Goal: Task Accomplishment & Management: Manage account settings

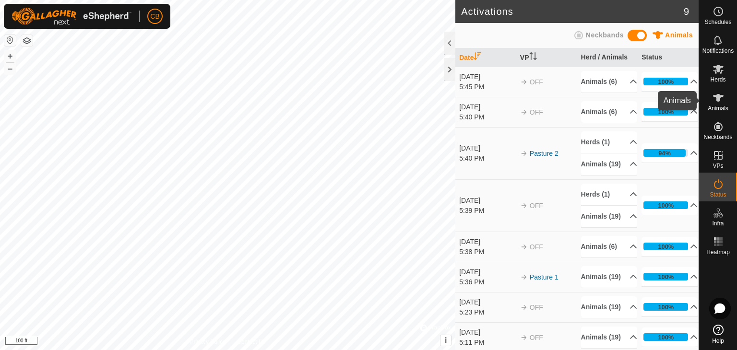
click at [722, 97] on icon at bounding box center [719, 98] width 12 height 12
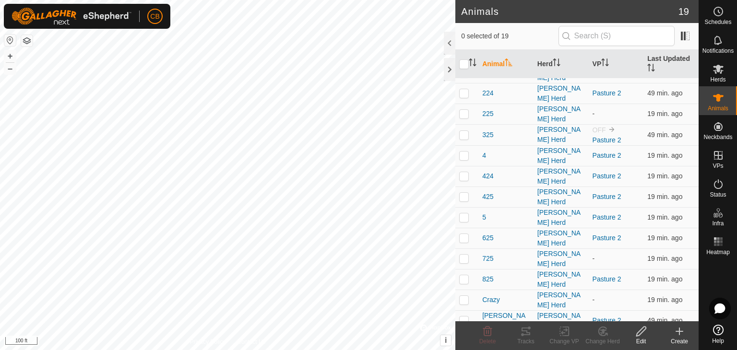
scroll to position [123, 0]
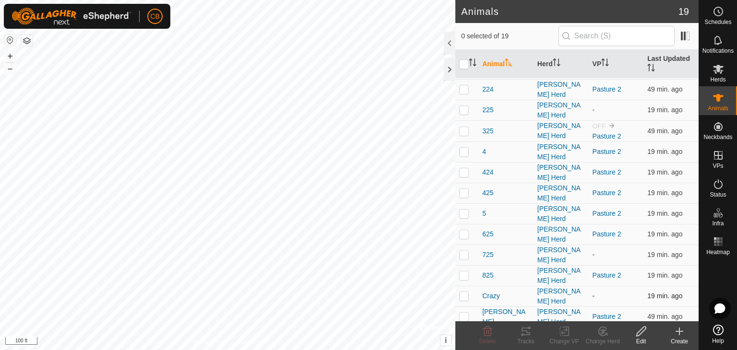
click at [463, 292] on p-checkbox at bounding box center [464, 296] width 10 height 8
checkbox input "true"
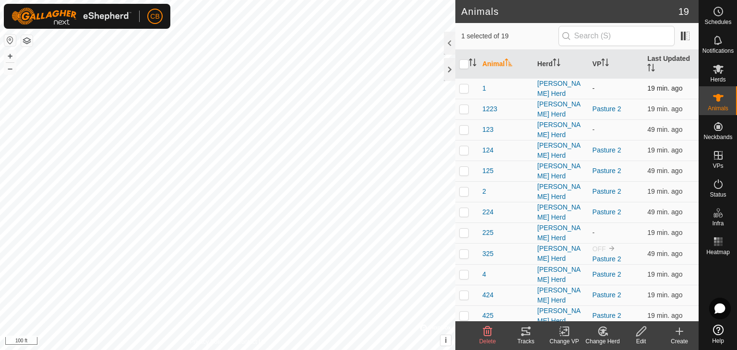
click at [463, 93] on td at bounding box center [466, 88] width 23 height 21
checkbox input "true"
click at [465, 129] on p-checkbox at bounding box center [464, 130] width 10 height 8
checkbox input "true"
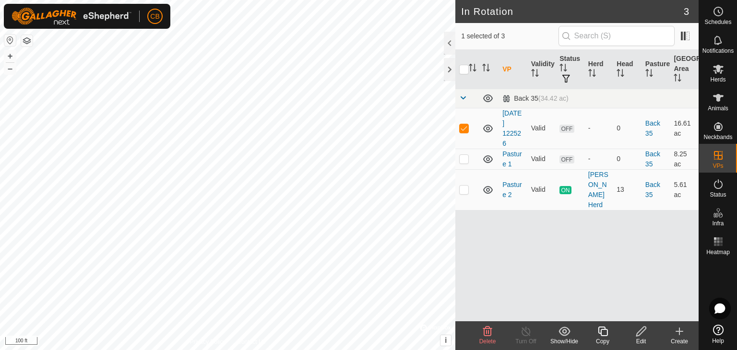
click at [488, 330] on icon at bounding box center [488, 332] width 12 height 12
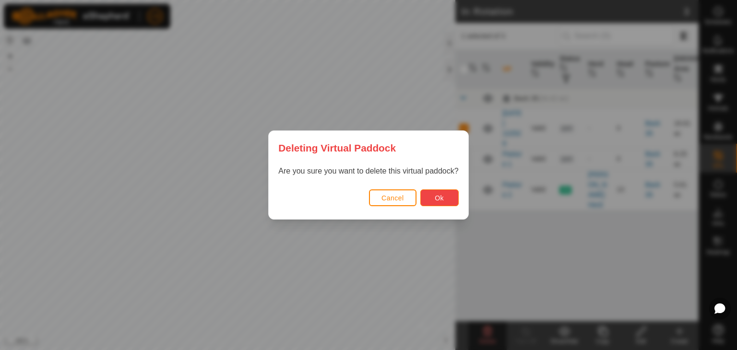
click at [439, 194] on span "Ok" at bounding box center [439, 198] width 9 height 8
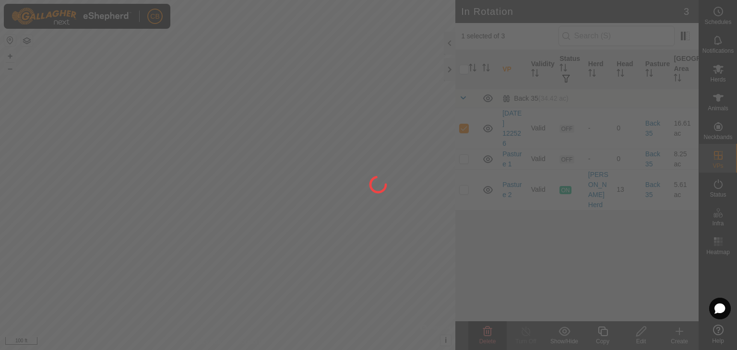
checkbox input "false"
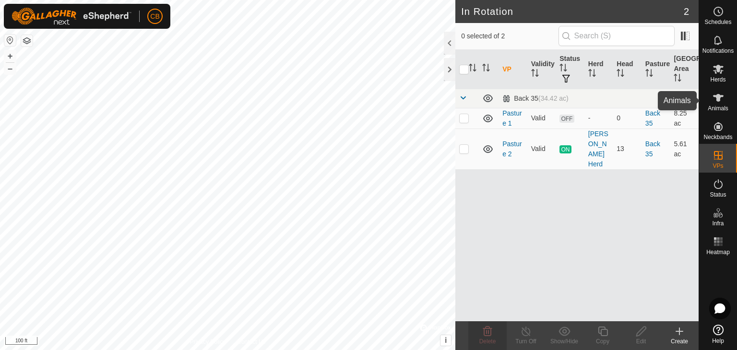
click at [723, 99] on icon at bounding box center [719, 98] width 12 height 12
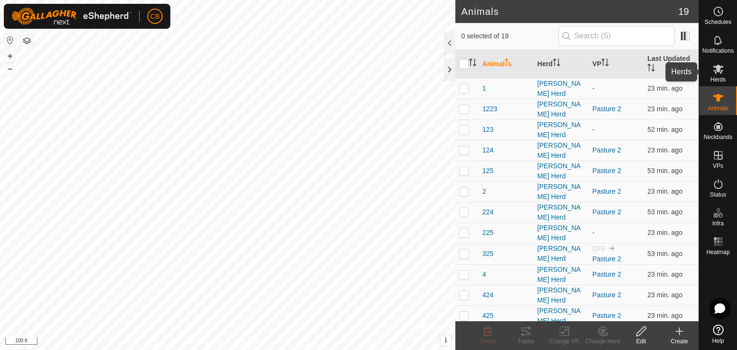
click at [722, 77] on span "Herds" at bounding box center [717, 80] width 15 height 6
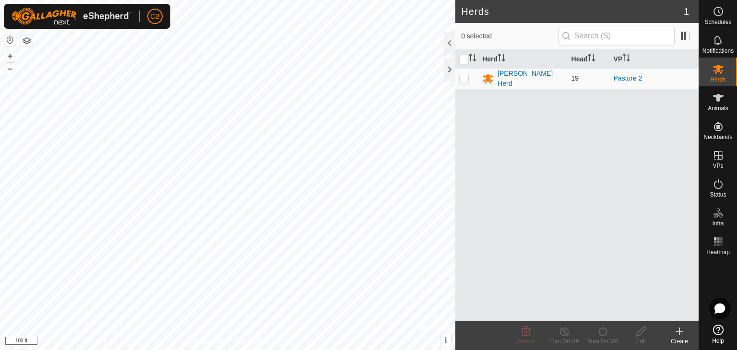
click at [467, 77] on p-checkbox at bounding box center [464, 78] width 10 height 8
checkbox input "true"
click at [716, 101] on icon at bounding box center [719, 98] width 12 height 12
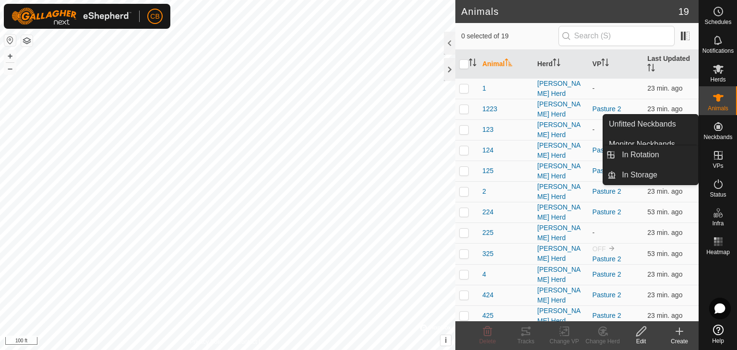
click at [722, 155] on icon at bounding box center [719, 156] width 12 height 12
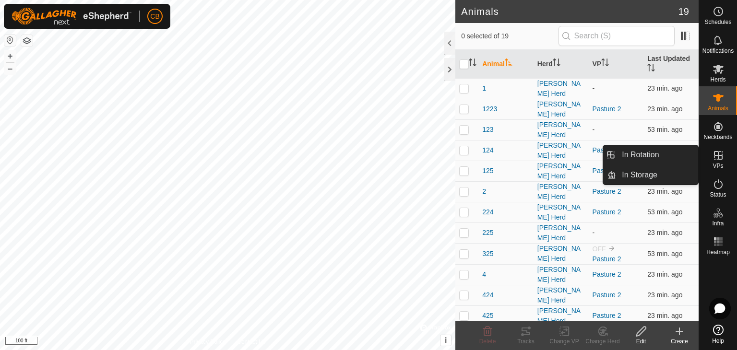
click at [652, 162] on link "In Rotation" at bounding box center [657, 154] width 82 height 19
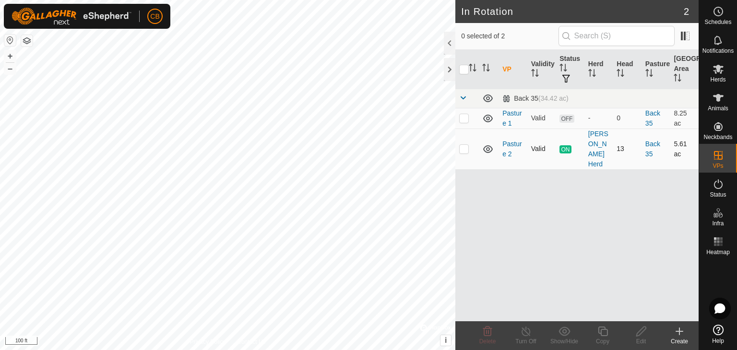
click at [465, 145] on p-checkbox at bounding box center [464, 149] width 10 height 8
checkbox input "true"
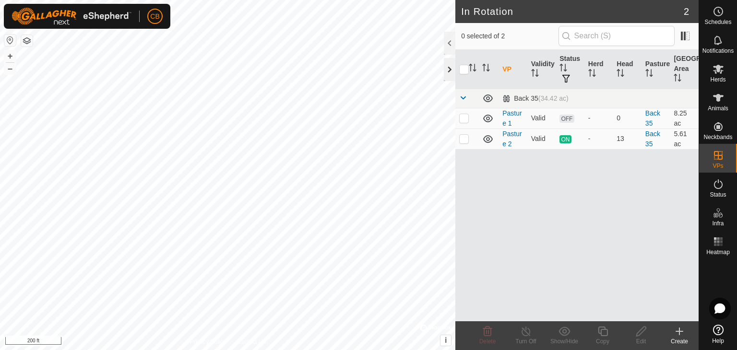
click at [447, 69] on div at bounding box center [450, 69] width 12 height 23
